Goal: Obtain resource: Obtain resource

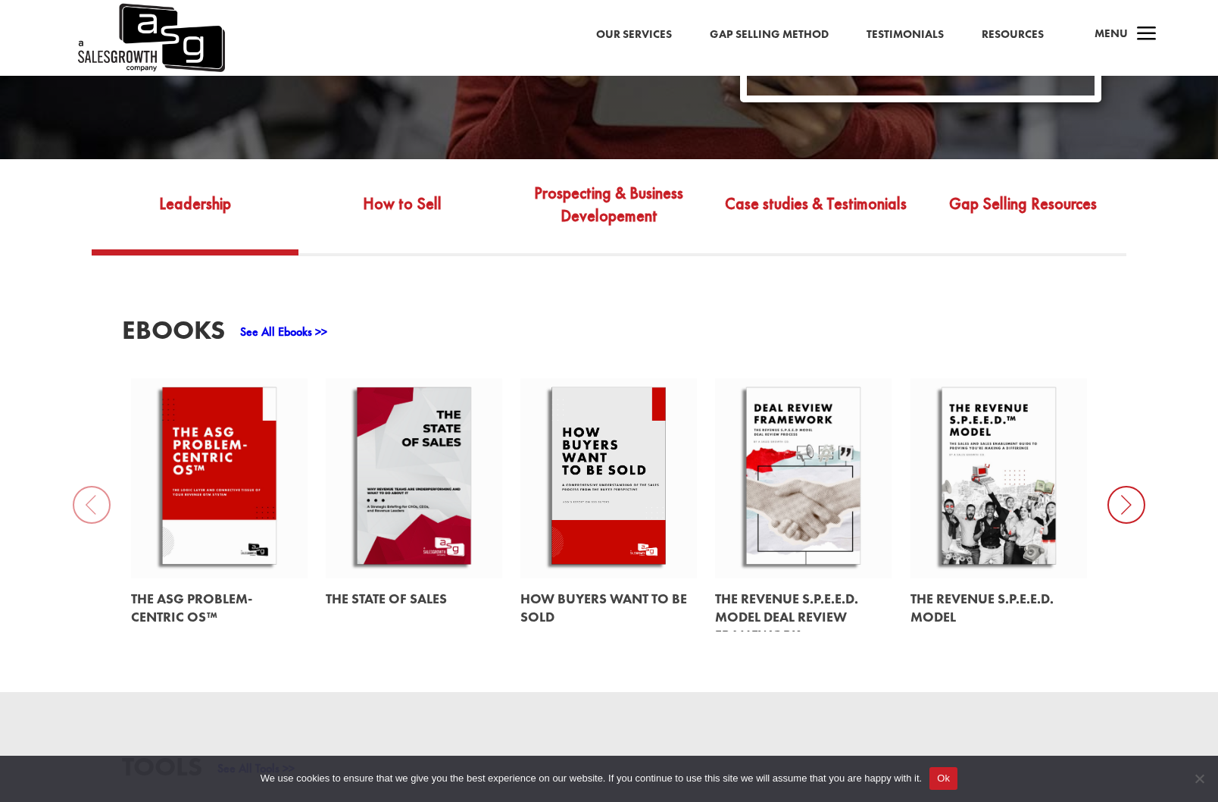
scroll to position [516, 0]
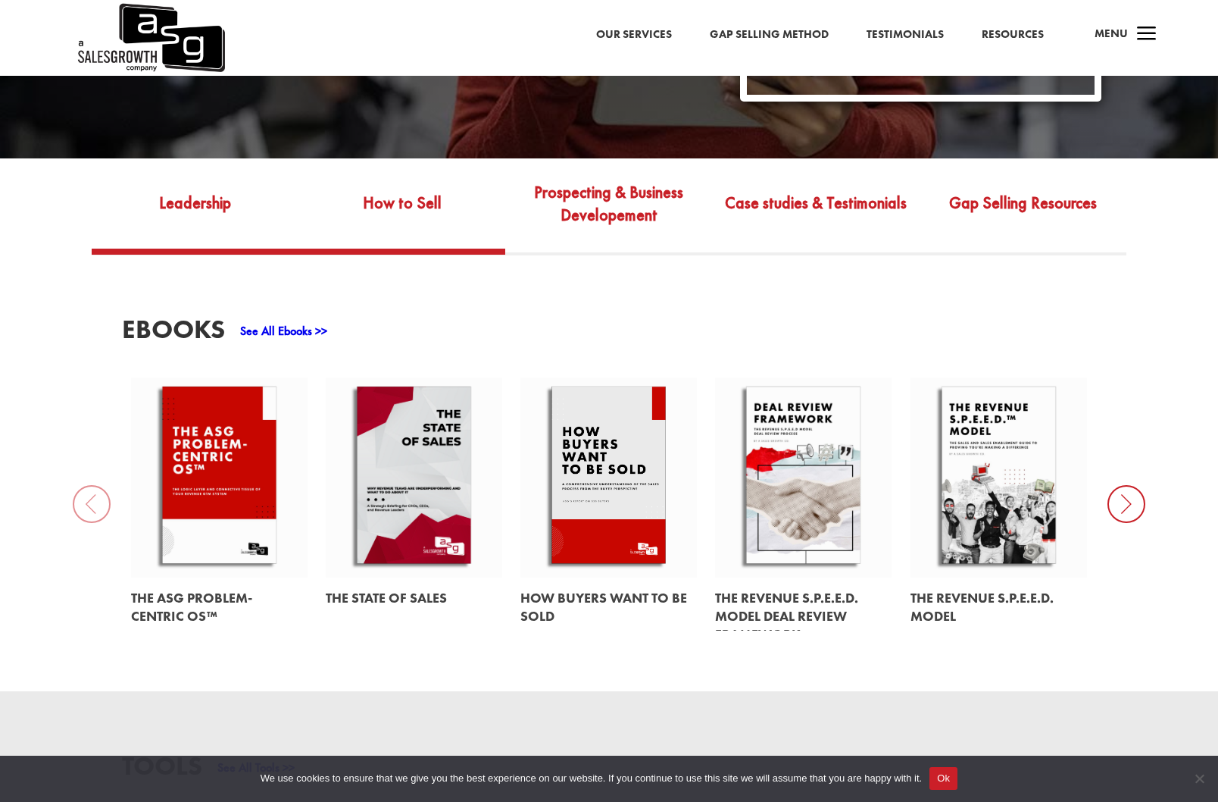
click at [388, 188] on link "How to Sell" at bounding box center [402, 214] width 207 height 70
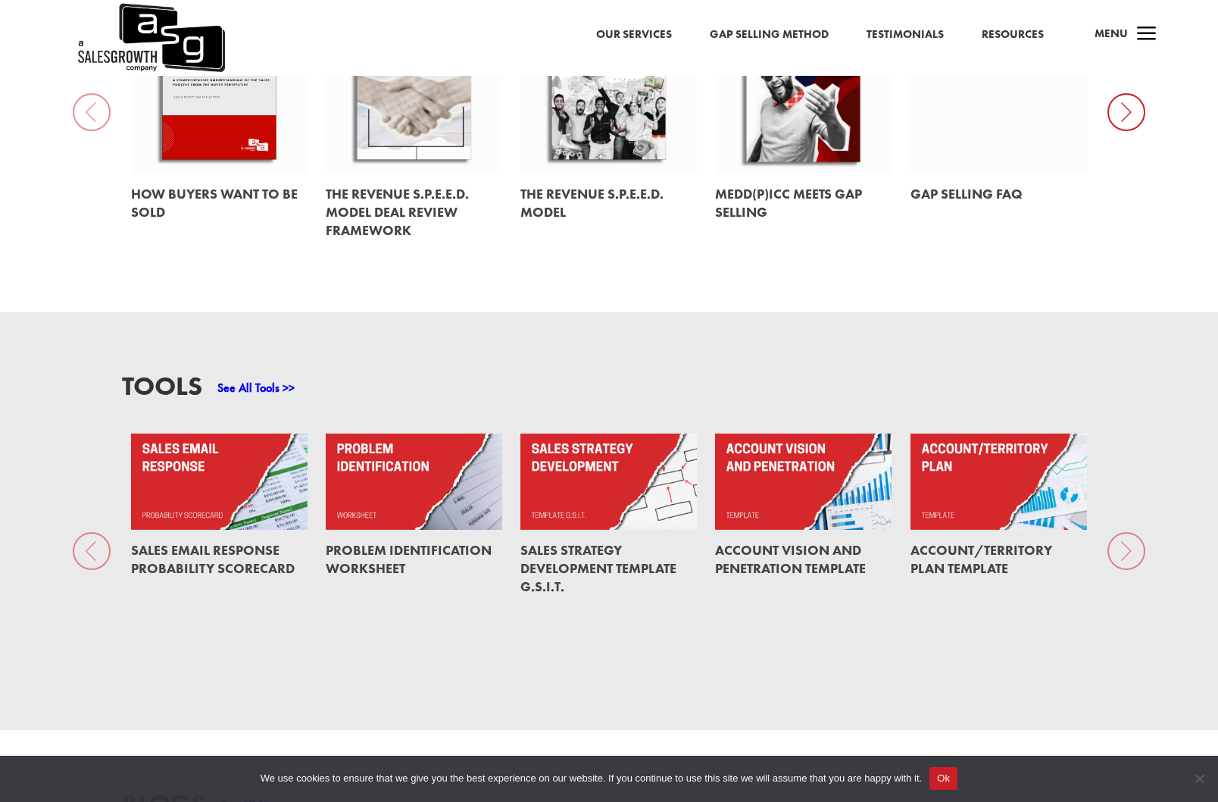
scroll to position [931, 0]
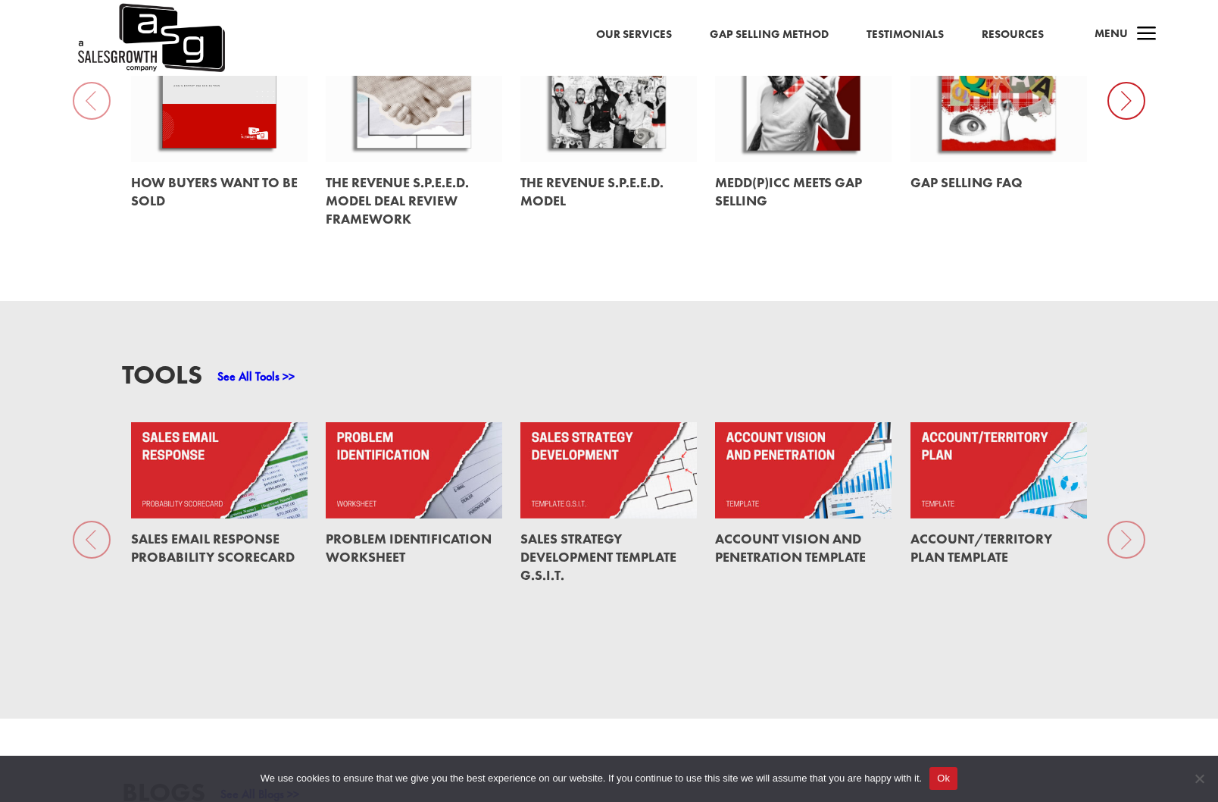
click at [430, 458] on link at bounding box center [414, 469] width 176 height 95
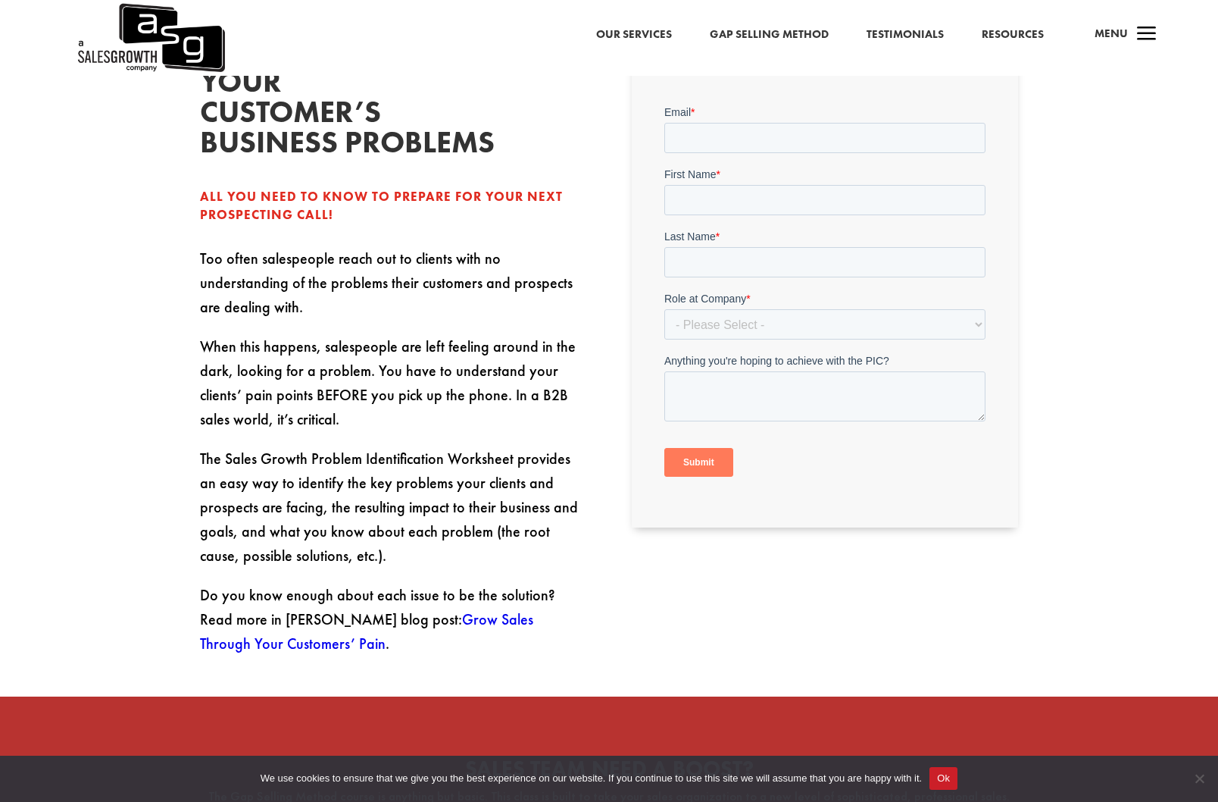
scroll to position [489, 0]
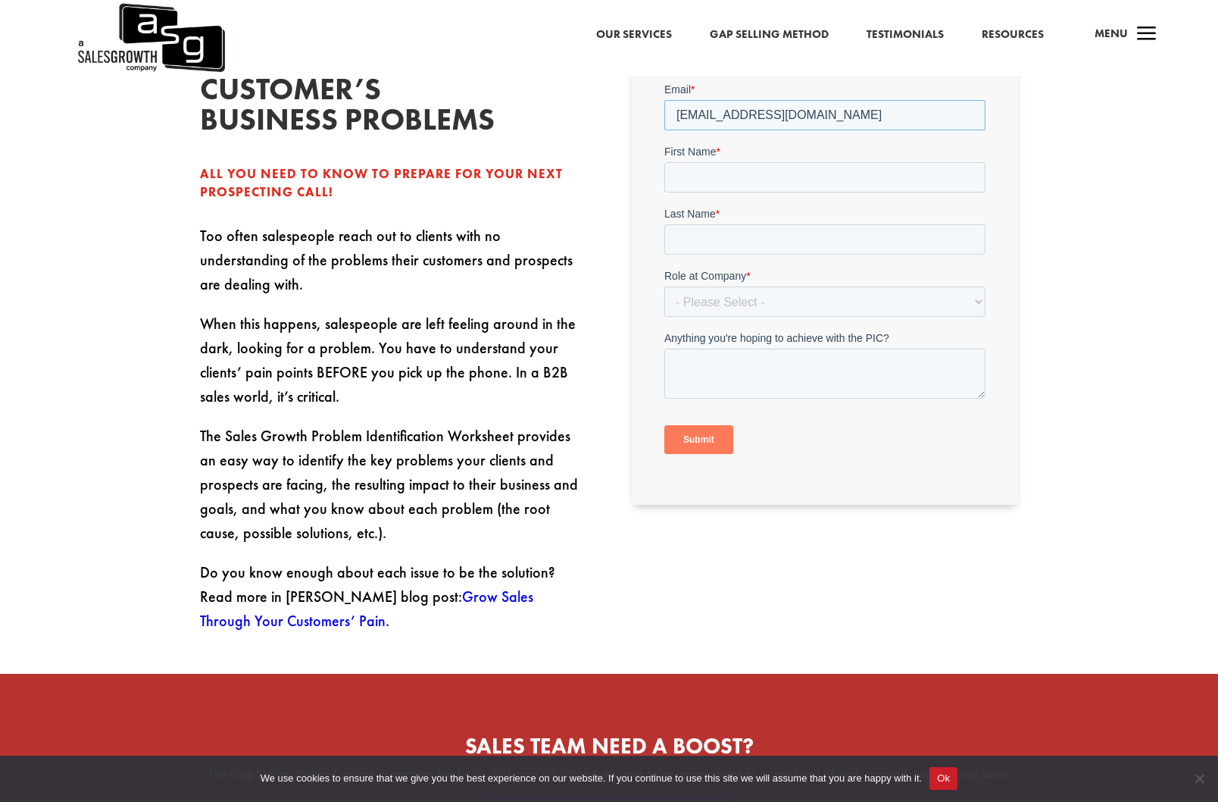
type input "enebbia@ekselia.com"
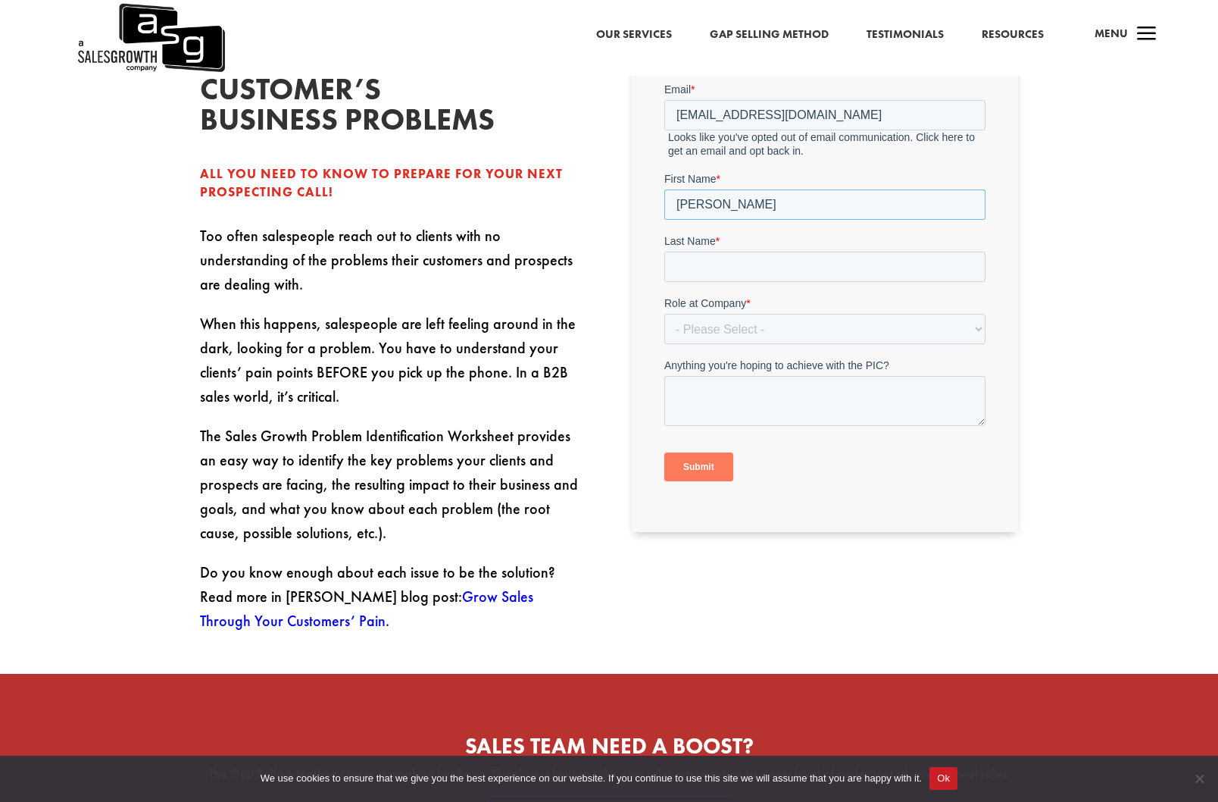
type input "Enrico"
type input "Nebbia"
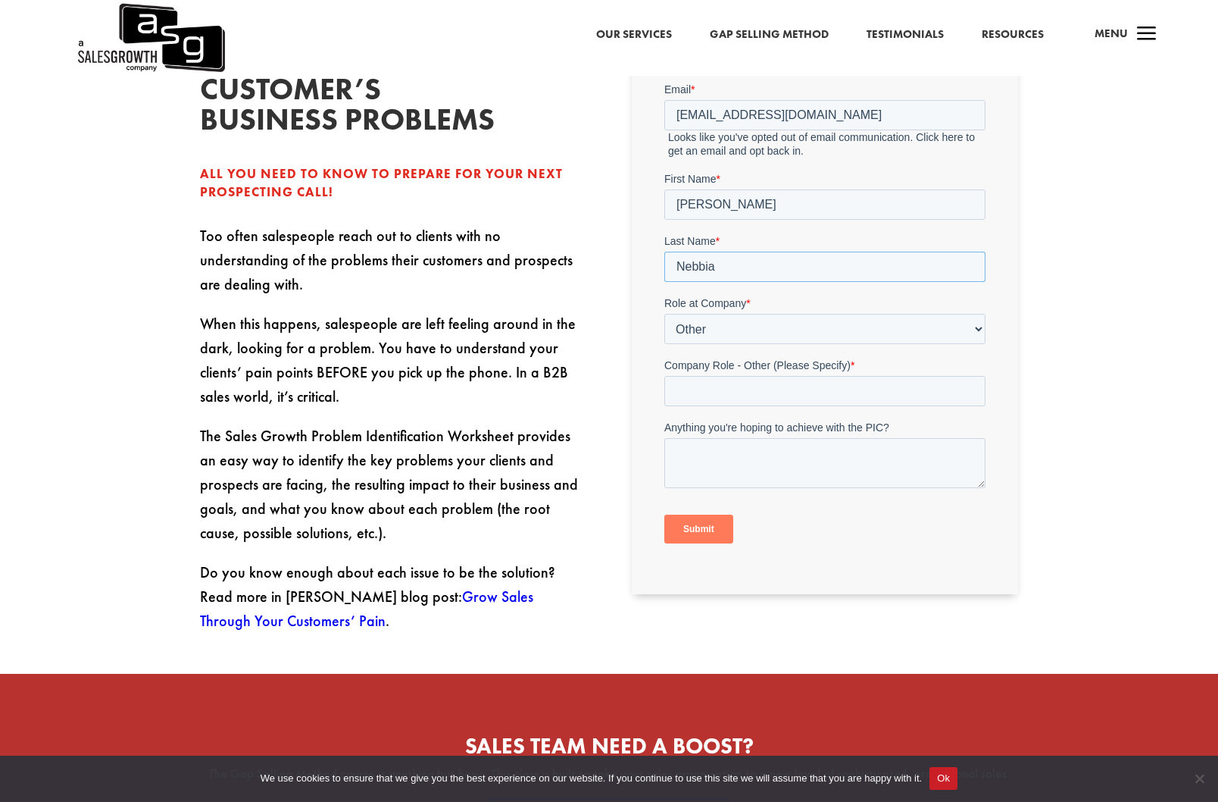
click at [874, 254] on input "Nebbia" at bounding box center [824, 266] width 321 height 30
select select "C-Level (CRO, CSO, etc)"
select select "Just Me"
click at [693, 530] on input "Submit" at bounding box center [698, 528] width 69 height 29
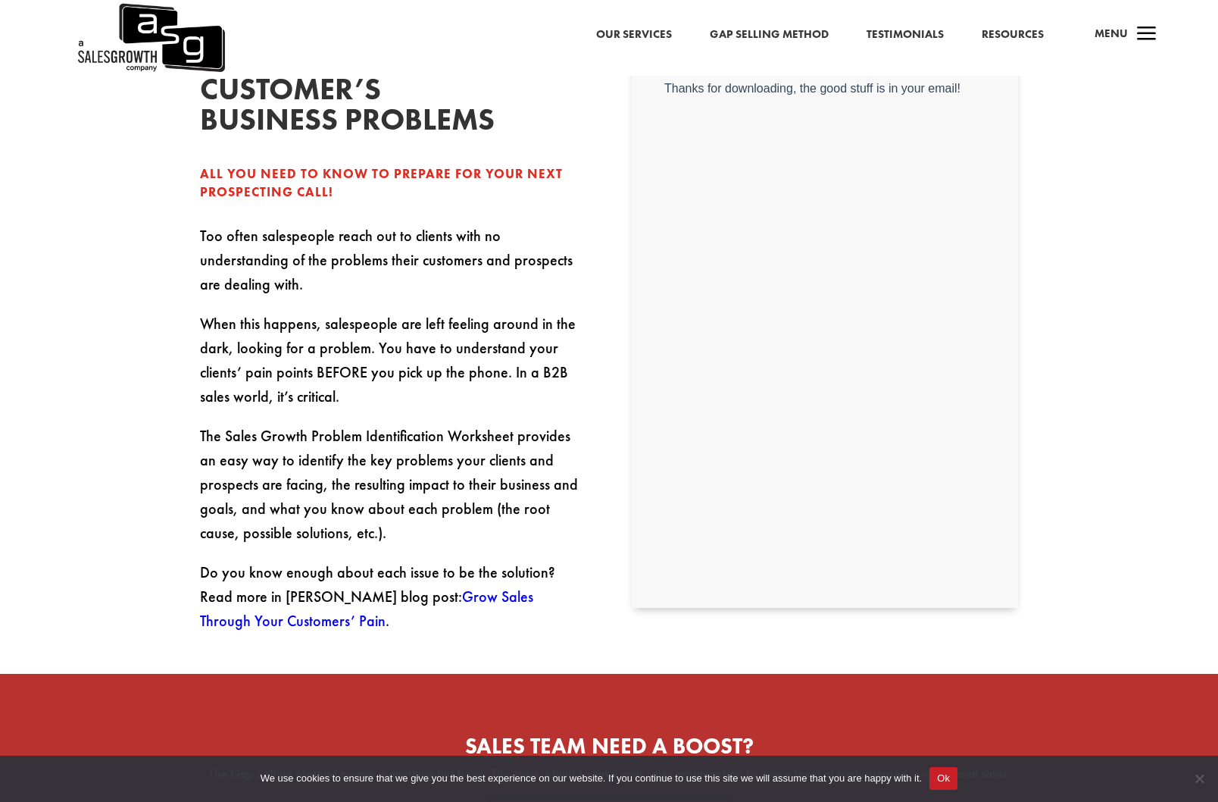
click at [484, 586] on link "Grow Sales Through Your Customers’ Pain" at bounding box center [366, 608] width 333 height 44
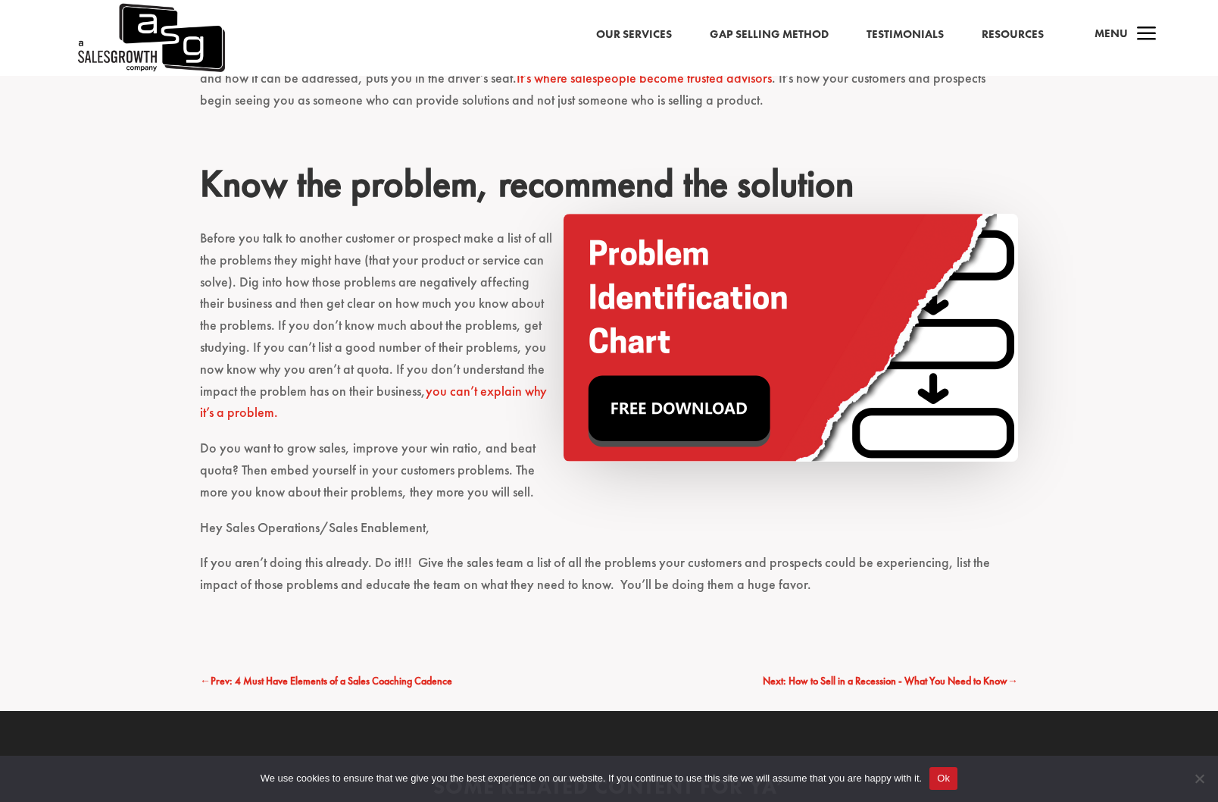
scroll to position [3171, 0]
